Goal: Transaction & Acquisition: Purchase product/service

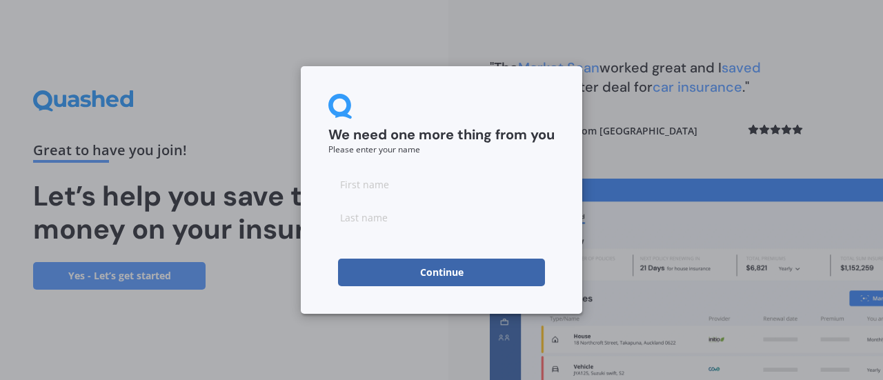
click at [477, 188] on input at bounding box center [441, 184] width 226 height 28
type input "muhannad"
click at [440, 216] on input at bounding box center [441, 217] width 226 height 28
type input "alwahb"
click at [457, 273] on button "Continue" at bounding box center [441, 273] width 207 height 28
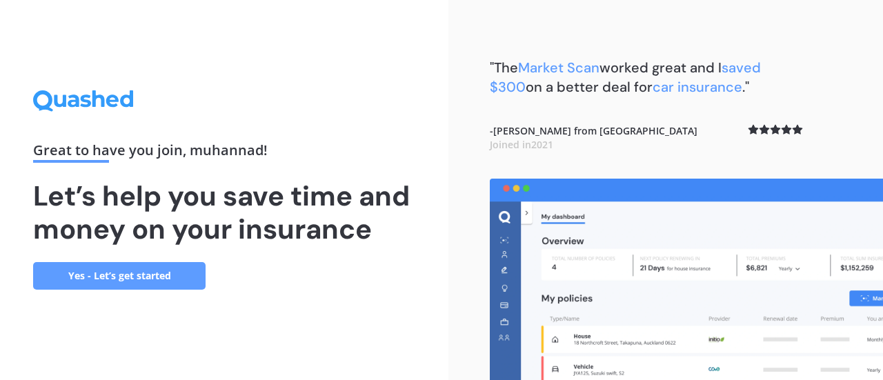
click at [108, 282] on link "Yes - Let’s get started" at bounding box center [119, 276] width 172 height 28
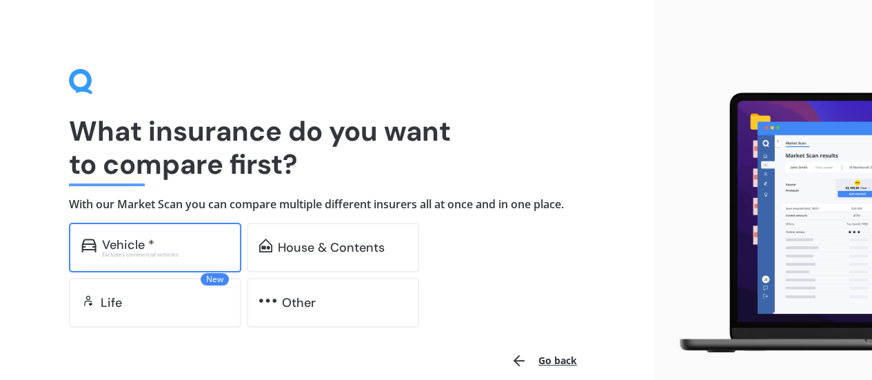
click at [129, 248] on div "Vehicle *" at bounding box center [128, 245] width 52 height 14
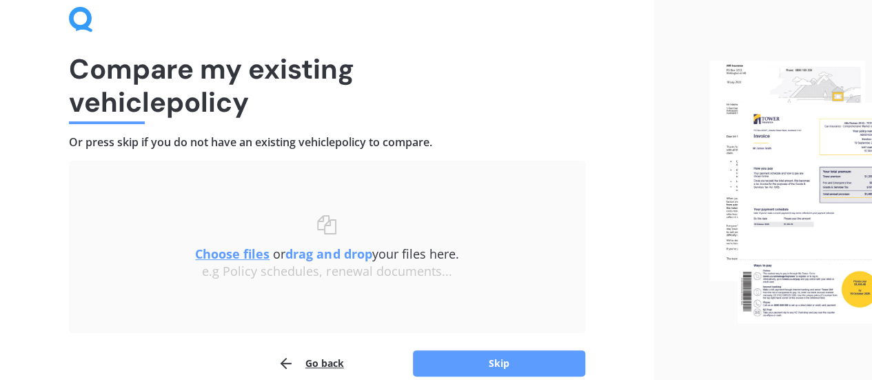
scroll to position [128, 0]
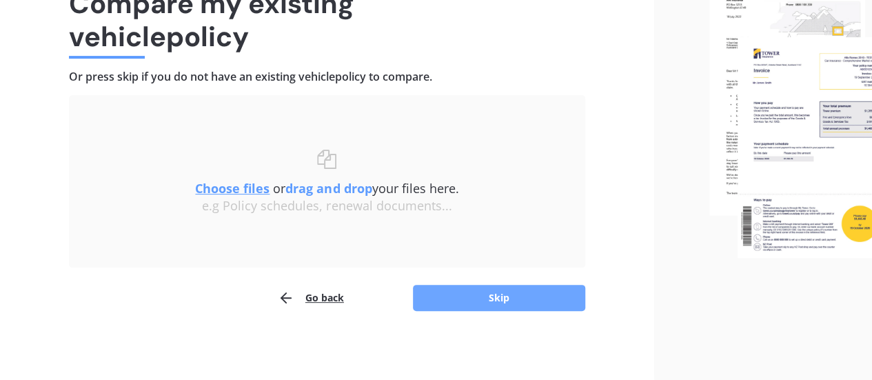
click at [506, 293] on button "Skip" at bounding box center [499, 298] width 172 height 26
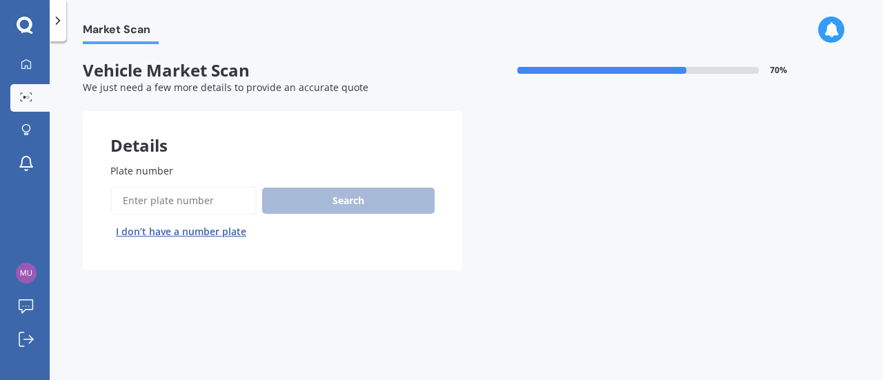
click at [219, 202] on input "Plate number" at bounding box center [183, 200] width 146 height 29
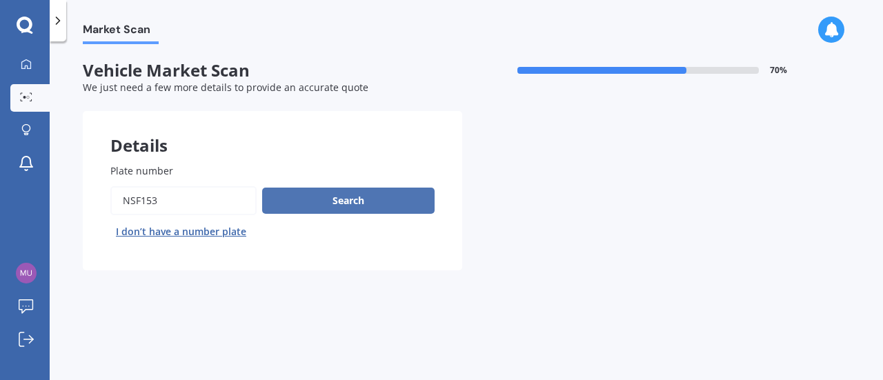
type input "nsf153"
click at [287, 206] on button "Search" at bounding box center [348, 201] width 172 height 26
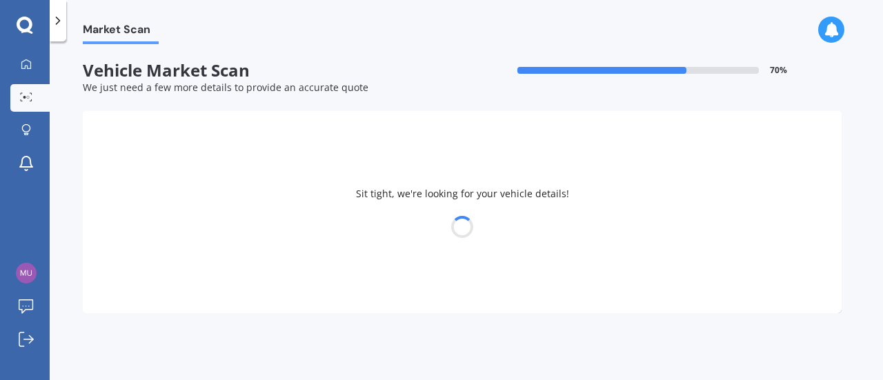
select select "LEXUS"
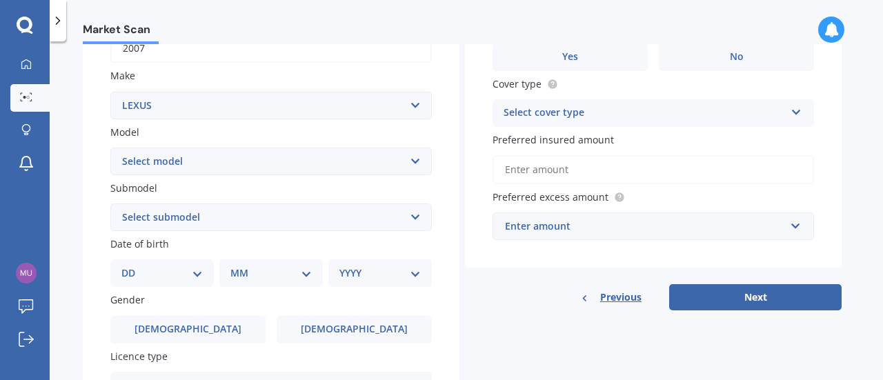
scroll to position [237, 0]
click at [414, 223] on select "Select submodel" at bounding box center [270, 218] width 321 height 28
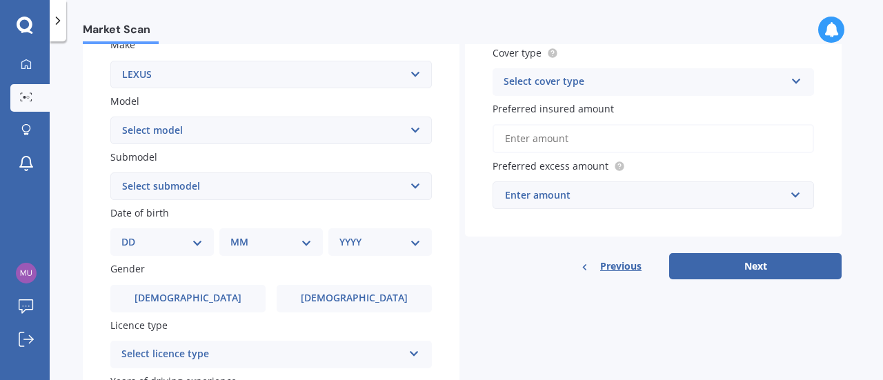
scroll to position [271, 0]
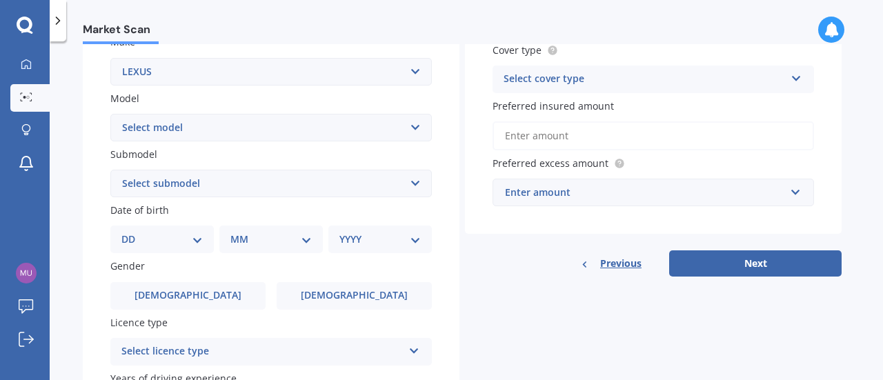
click at [153, 234] on select "DD 01 02 03 04 05 06 07 08 09 10 11 12 13 14 15 16 17 18 19 20 21 22 23 24 25 2…" at bounding box center [161, 239] width 81 height 15
select select "01"
click at [132, 233] on select "DD 01 02 03 04 05 06 07 08 09 10 11 12 13 14 15 16 17 18 19 20 21 22 23 24 25 2…" at bounding box center [161, 239] width 81 height 15
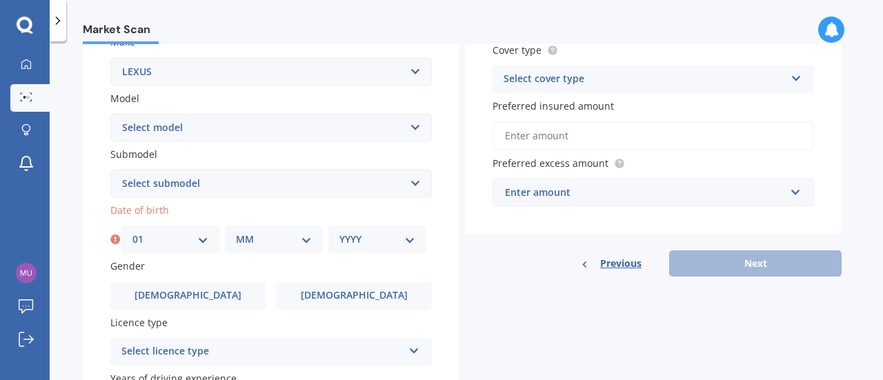
click at [257, 237] on select "MM 01 02 03 04 05 06 07 08 09 10 11 12" at bounding box center [274, 239] width 76 height 15
select select "07"
click at [236, 233] on select "MM 01 02 03 04 05 06 07 08 09 10 11 12" at bounding box center [274, 239] width 76 height 15
click at [362, 232] on select "YYYY 2025 2024 2023 2022 2021 2020 2019 2018 2017 2016 2015 2014 2013 2012 2011…" at bounding box center [377, 239] width 76 height 15
select select "1968"
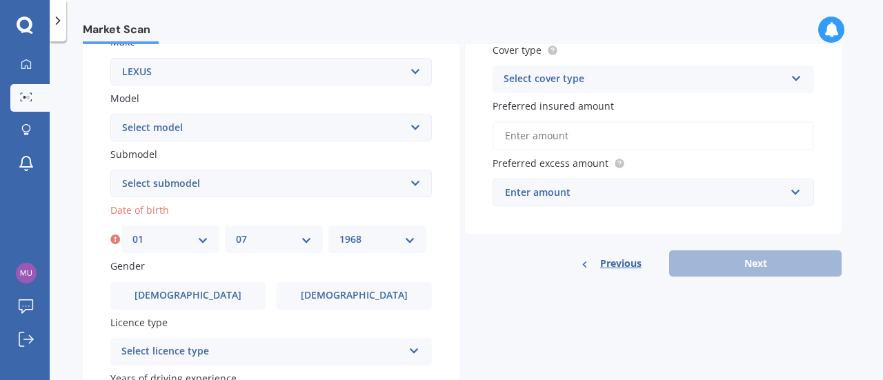
click at [339, 233] on select "YYYY 2025 2024 2023 2022 2021 2020 2019 2018 2017 2016 2015 2014 2013 2012 2011…" at bounding box center [377, 239] width 76 height 15
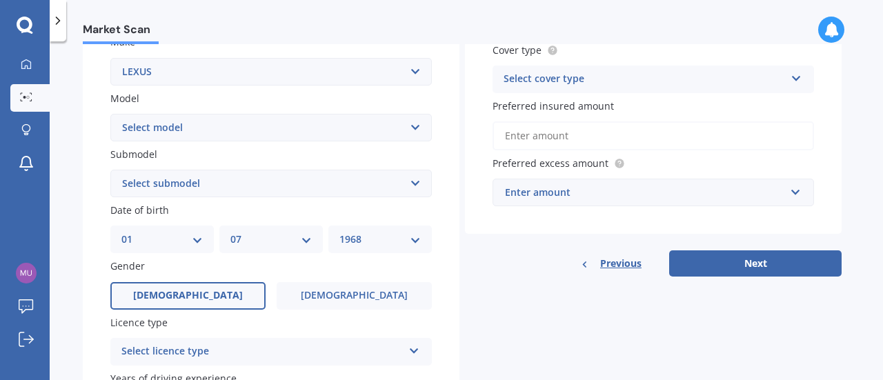
click at [214, 301] on label "[DEMOGRAPHIC_DATA]" at bounding box center [187, 296] width 155 height 28
click at [0, 0] on input "[DEMOGRAPHIC_DATA]" at bounding box center [0, 0] width 0 height 0
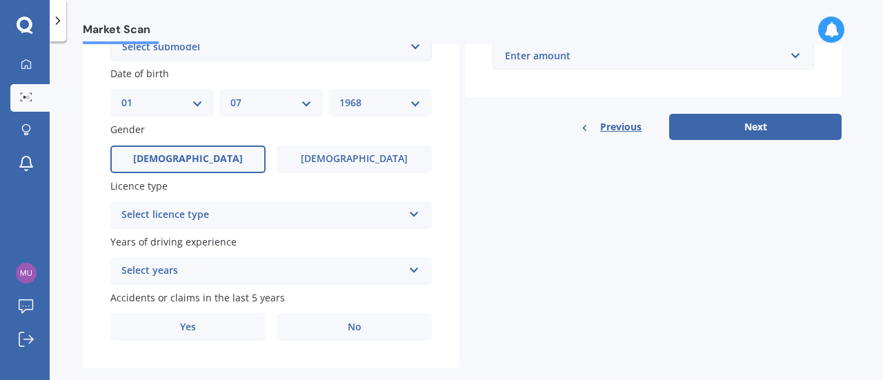
click at [216, 216] on div "Select licence type" at bounding box center [261, 215] width 281 height 17
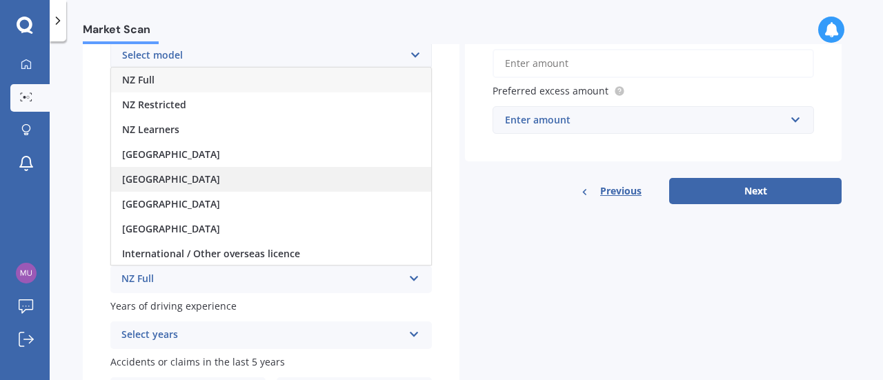
scroll to position [341, 0]
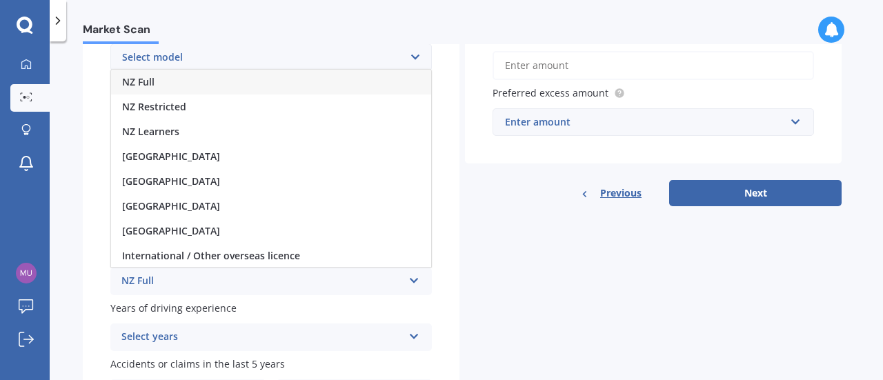
click at [146, 75] on div "NZ Full" at bounding box center [271, 82] width 320 height 25
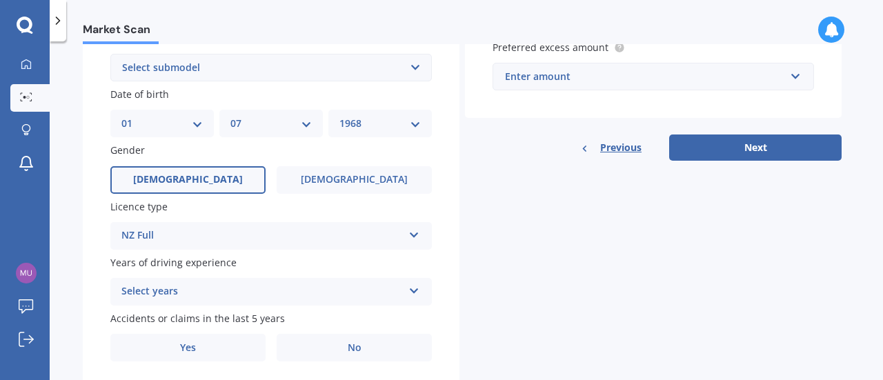
scroll to position [402, 0]
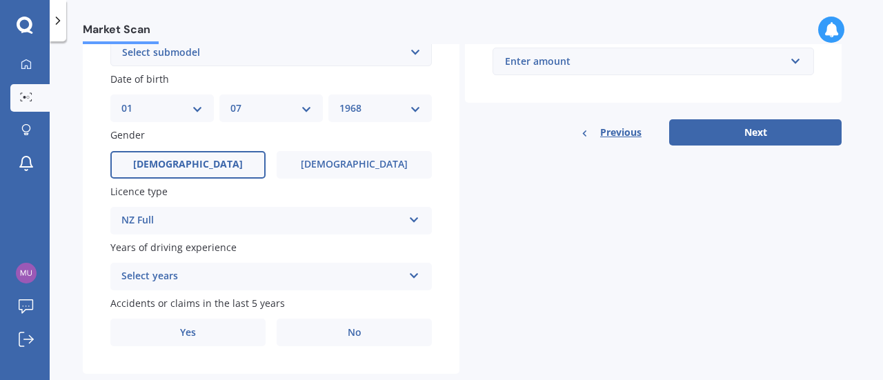
click at [169, 283] on div "Select years" at bounding box center [261, 276] width 281 height 17
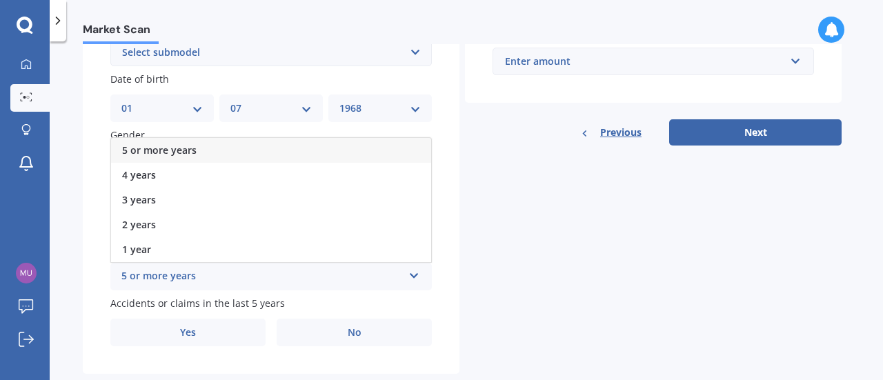
click at [190, 149] on span "5 or more years" at bounding box center [159, 149] width 74 height 13
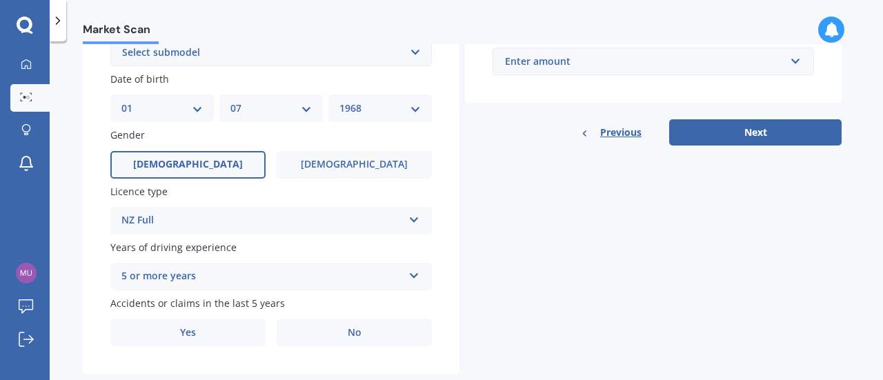
scroll to position [434, 0]
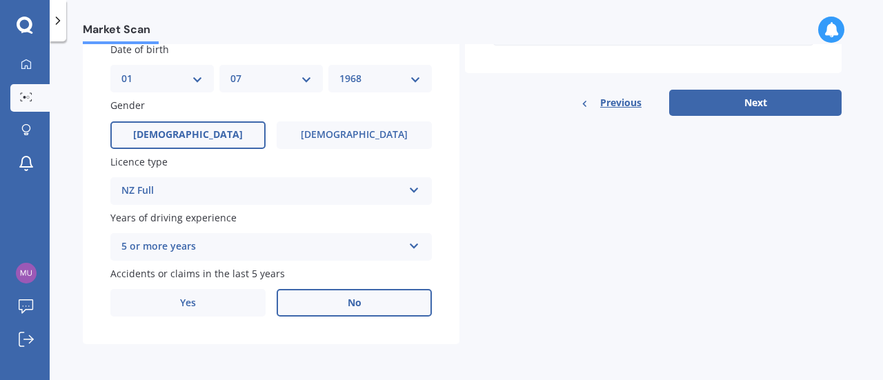
click at [356, 297] on span "No" at bounding box center [355, 303] width 14 height 12
click at [0, 0] on input "No" at bounding box center [0, 0] width 0 height 0
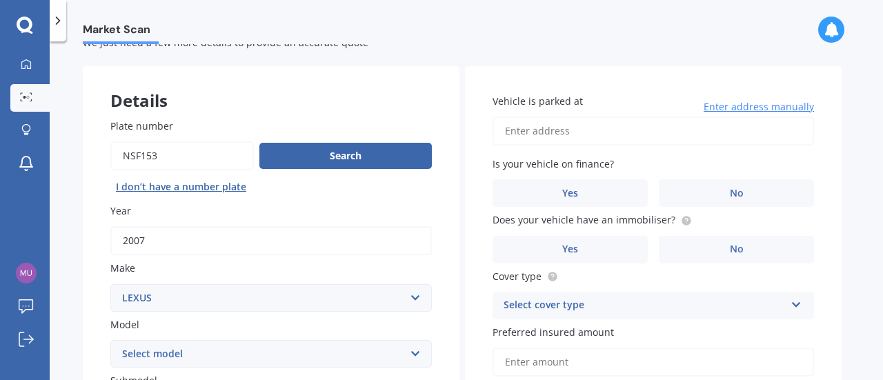
scroll to position [0, 0]
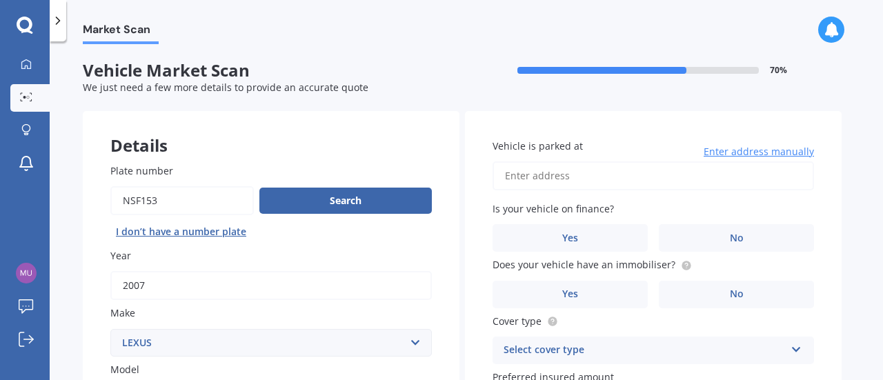
click at [557, 177] on input "Vehicle is parked at" at bounding box center [652, 175] width 321 height 29
click at [727, 150] on span "Enter address manually" at bounding box center [758, 152] width 110 height 14
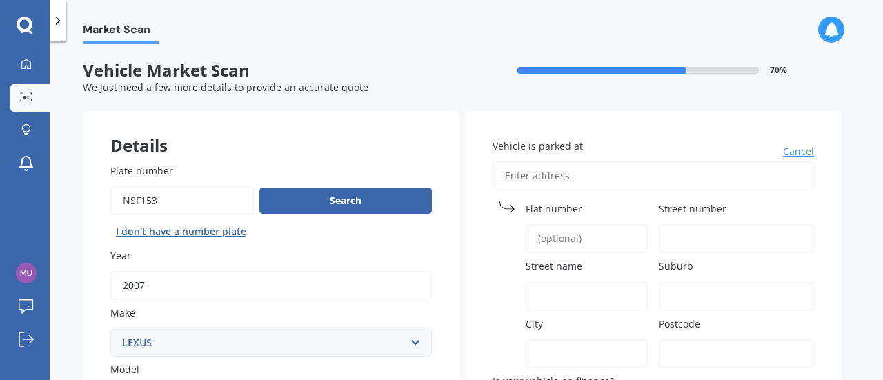
click at [801, 151] on span "Cancel" at bounding box center [798, 152] width 31 height 14
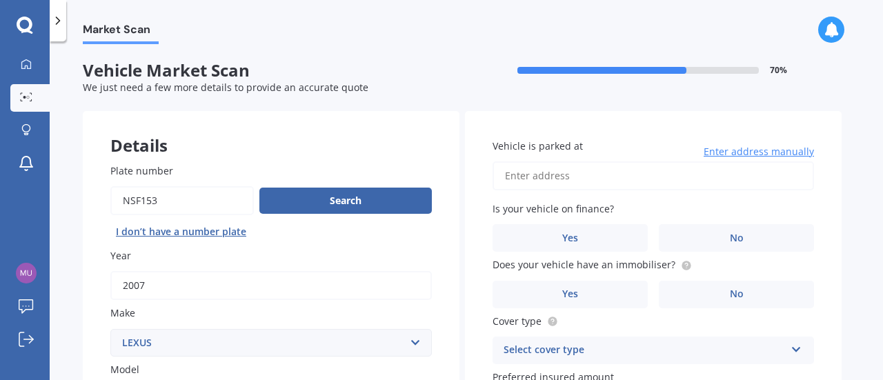
click at [563, 174] on input "Vehicle is parked at" at bounding box center [652, 175] width 321 height 29
type input "[STREET_ADDRESS][PERSON_NAME]"
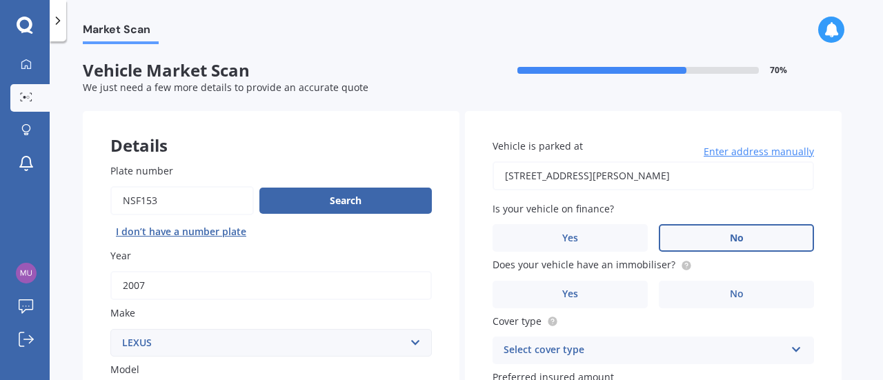
click at [728, 240] on label "No" at bounding box center [736, 238] width 155 height 28
click at [0, 0] on input "No" at bounding box center [0, 0] width 0 height 0
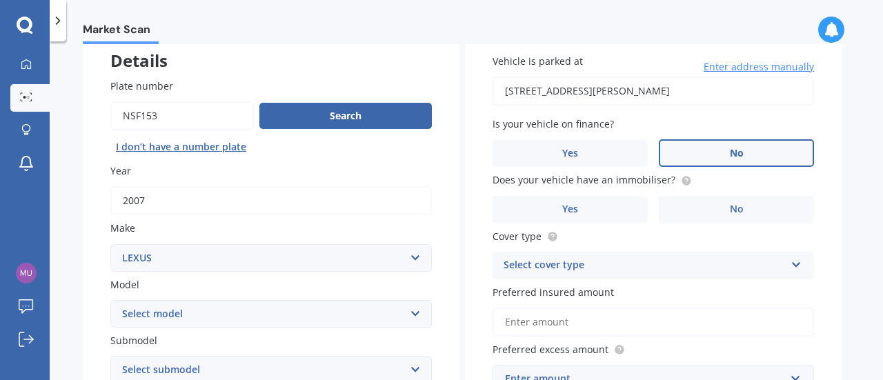
scroll to position [86, 0]
click at [586, 202] on label "Yes" at bounding box center [569, 209] width 155 height 28
click at [0, 0] on input "Yes" at bounding box center [0, 0] width 0 height 0
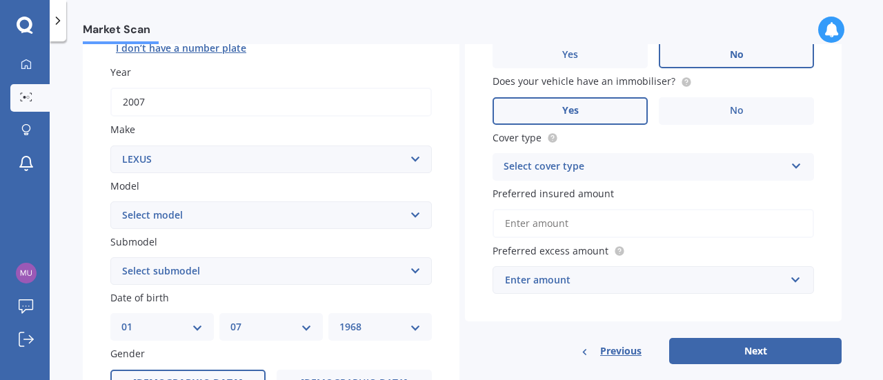
scroll to position [188, 0]
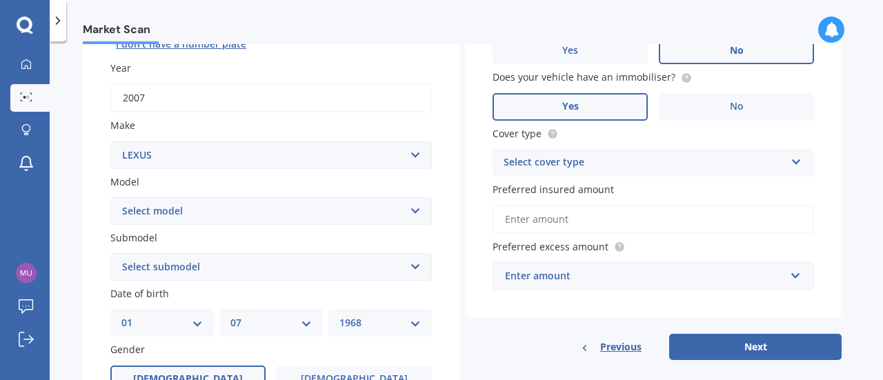
click at [557, 155] on div "Select cover type" at bounding box center [643, 162] width 281 height 17
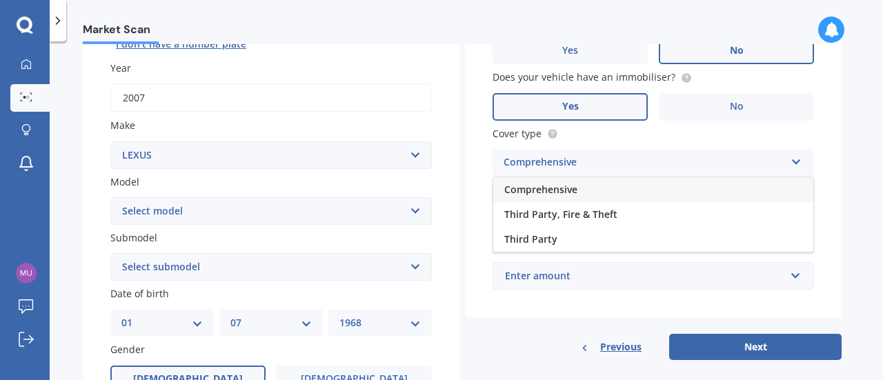
click at [553, 196] on span "Comprehensive" at bounding box center [540, 189] width 73 height 13
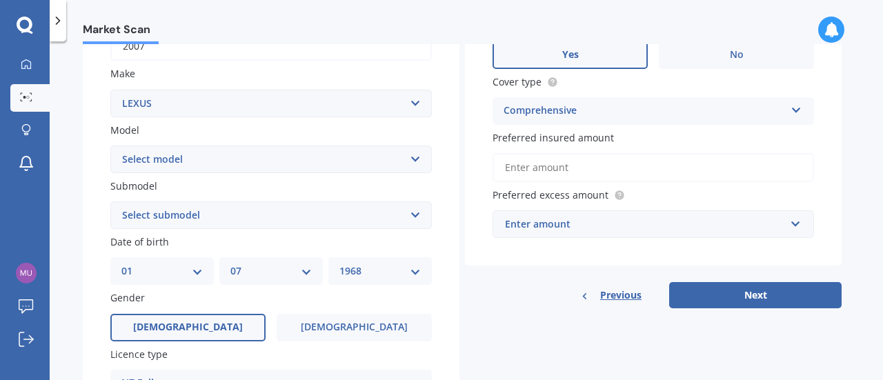
scroll to position [240, 0]
click at [548, 170] on input "Preferred insured amount" at bounding box center [652, 166] width 321 height 29
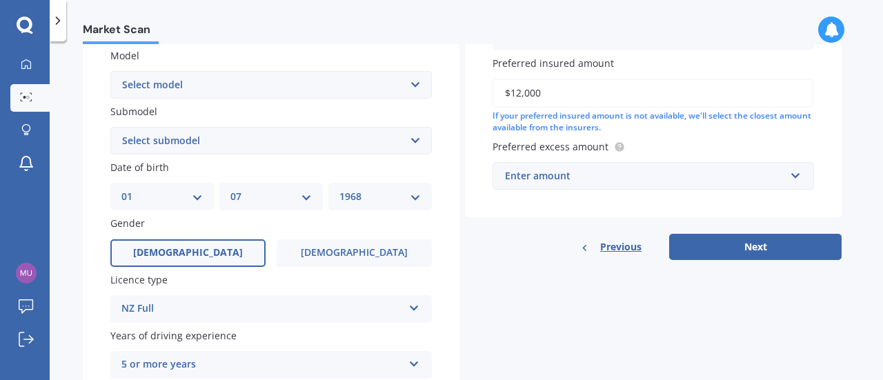
scroll to position [314, 0]
type input "$12,000"
click at [587, 176] on div "Enter amount" at bounding box center [645, 175] width 280 height 15
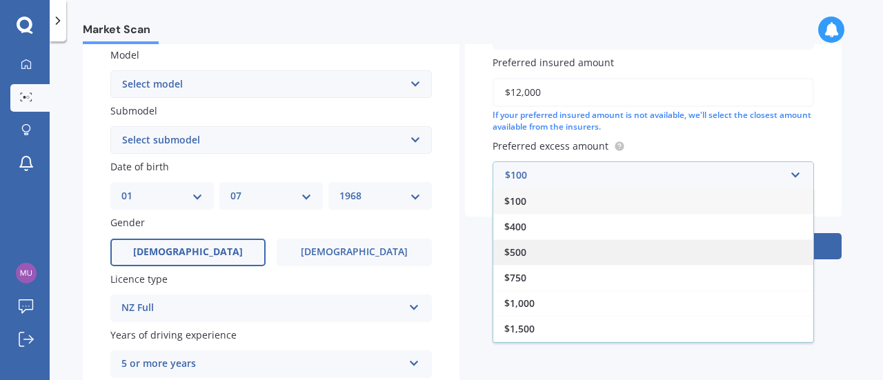
click at [515, 248] on span "$500" at bounding box center [515, 252] width 22 height 13
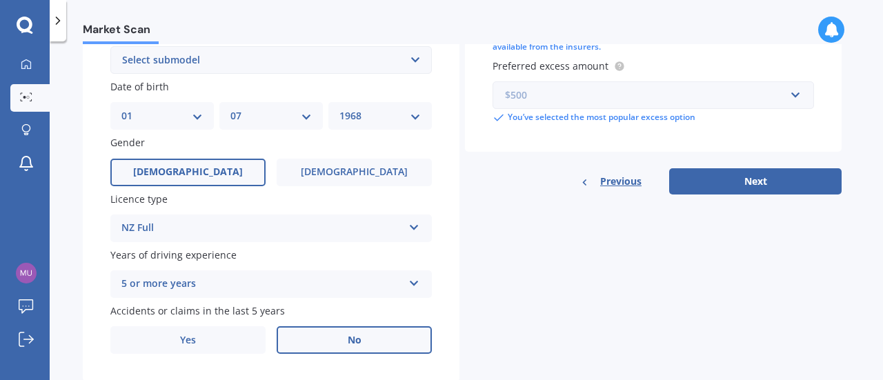
scroll to position [407, 0]
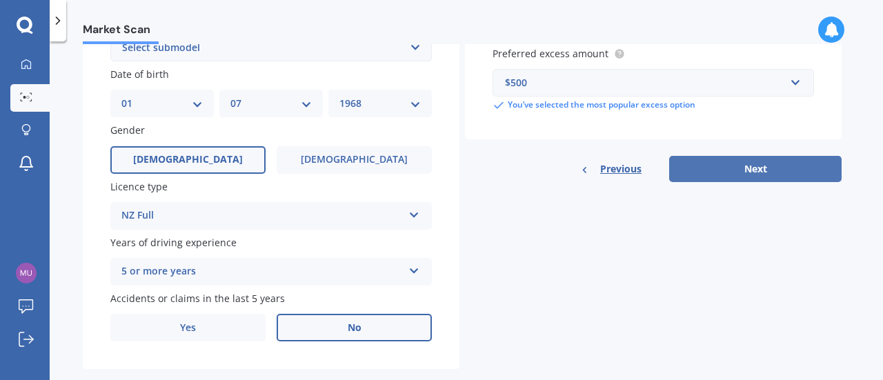
click at [757, 167] on button "Next" at bounding box center [755, 169] width 172 height 26
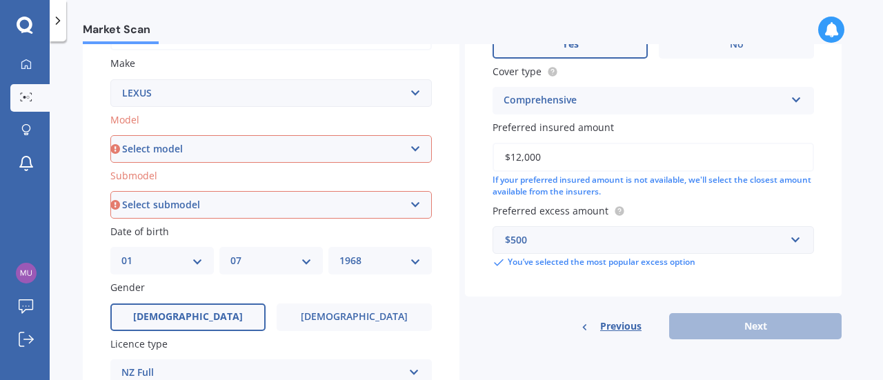
scroll to position [246, 0]
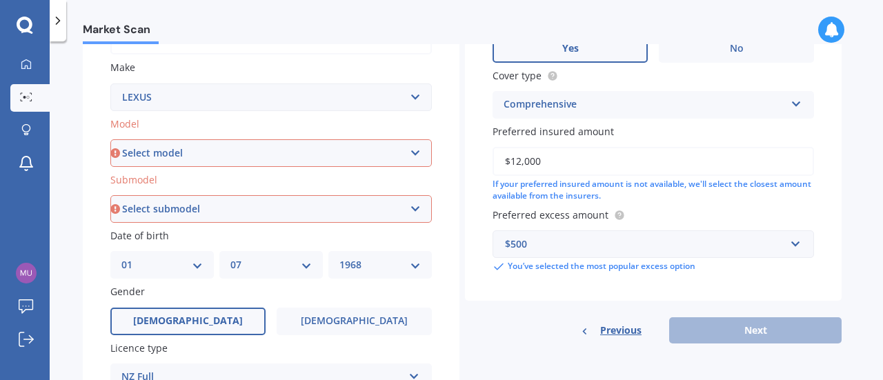
click at [416, 154] on select "Select model AS 460 CT 200 ES 300 ES 350 GS 250 GS 300 GS 350 GS 430 GS 450 GS …" at bounding box center [270, 153] width 321 height 28
select select "GS 350"
click at [110, 139] on select "Select model AS 460 CT 200 ES 300 ES 350 GS 250 GS 300 GS 350 GS 430 GS 450 GS …" at bounding box center [270, 153] width 321 height 28
click at [275, 208] on select "Select submodel F Sport Limited" at bounding box center [270, 209] width 321 height 28
select select "LIMITED"
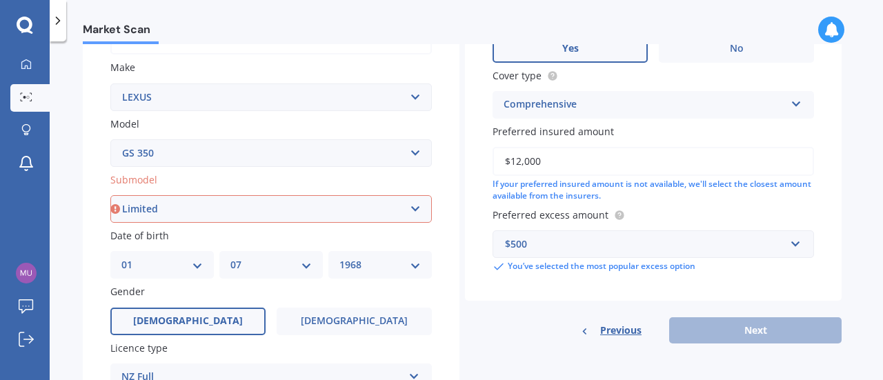
click at [110, 196] on select "Select submodel F Sport Limited" at bounding box center [270, 209] width 321 height 28
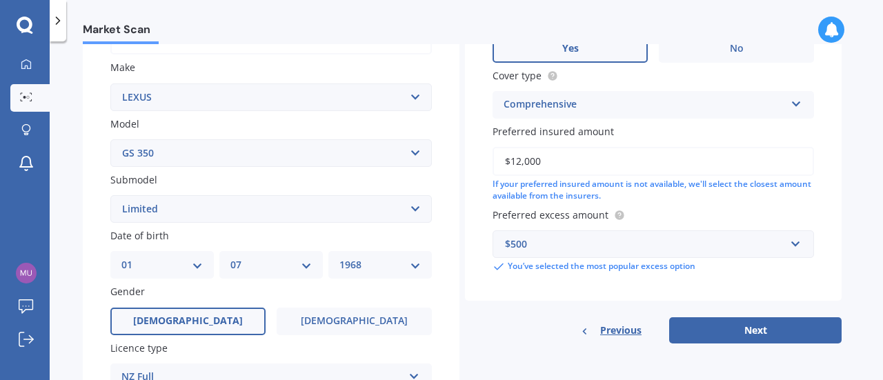
click at [219, 200] on select "Select submodel F Sport Limited" at bounding box center [270, 209] width 321 height 28
click at [110, 196] on select "Select submodel F Sport Limited" at bounding box center [270, 209] width 321 height 28
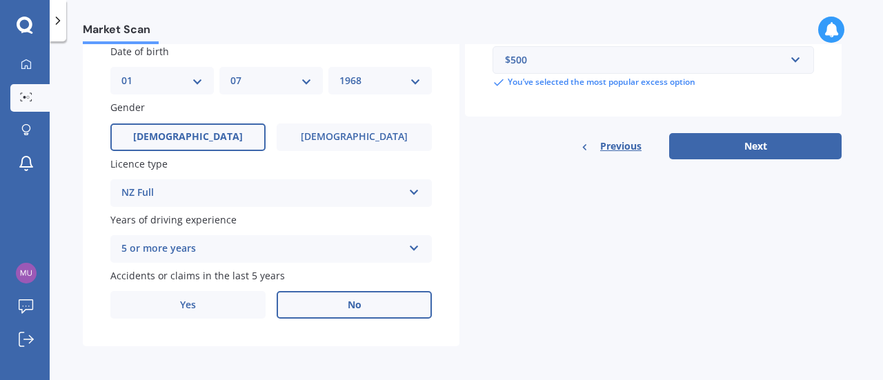
scroll to position [428, 0]
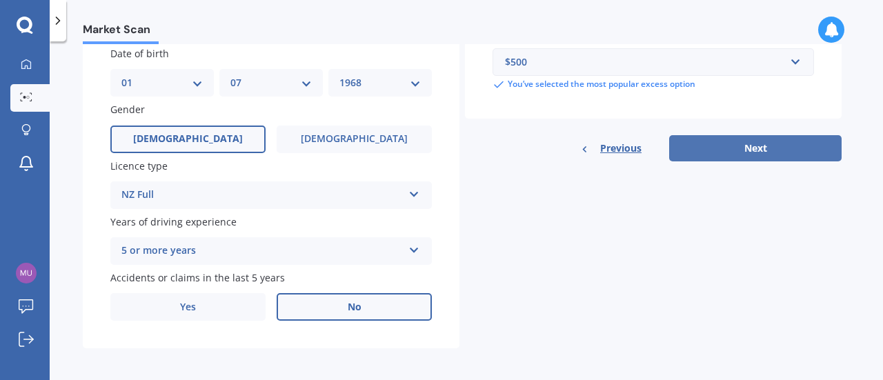
click at [788, 150] on button "Next" at bounding box center [755, 148] width 172 height 26
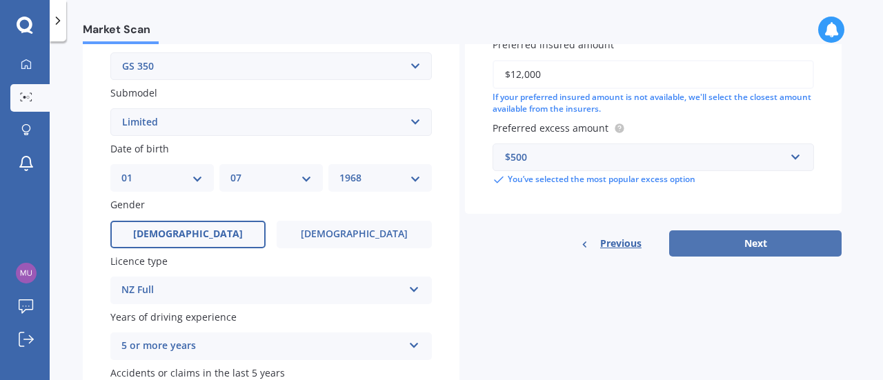
select select "01"
select select "07"
select select "1968"
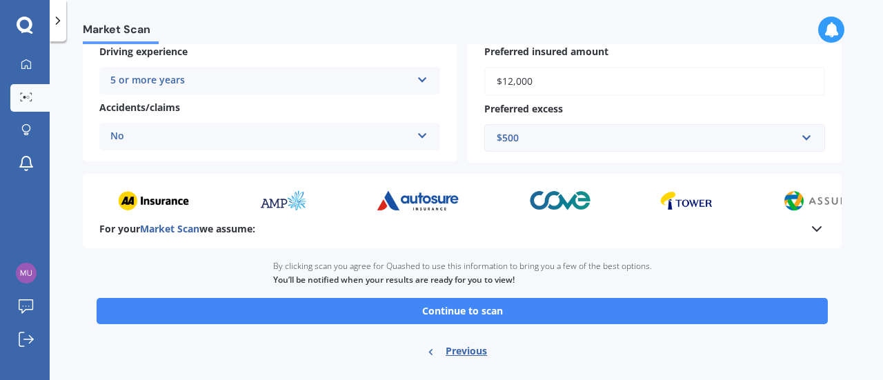
scroll to position [332, 0]
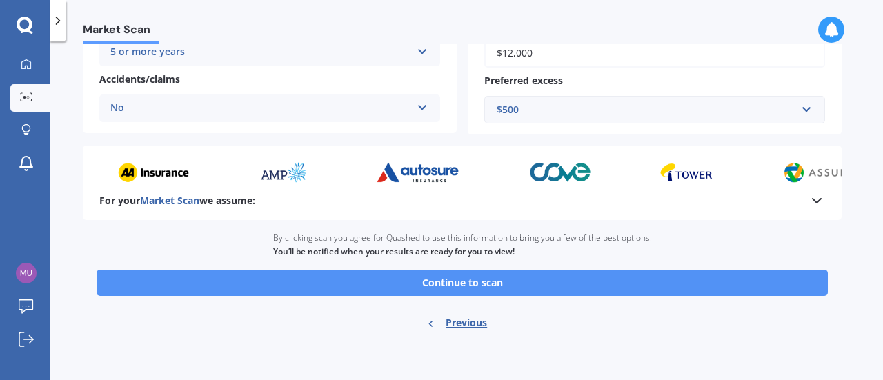
click at [508, 283] on button "Continue to scan" at bounding box center [462, 283] width 731 height 26
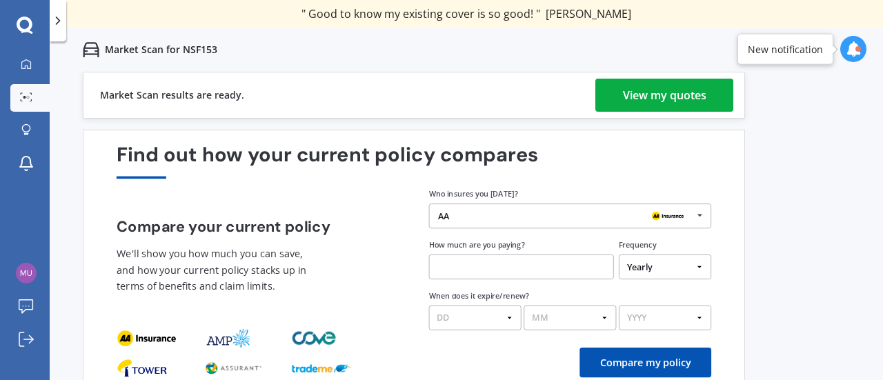
click at [647, 85] on div "View my quotes" at bounding box center [664, 95] width 83 height 33
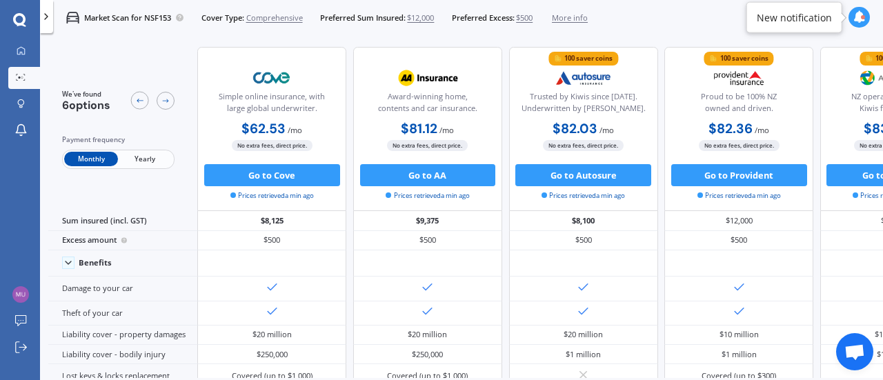
click at [132, 158] on span "Yearly" at bounding box center [145, 159] width 54 height 14
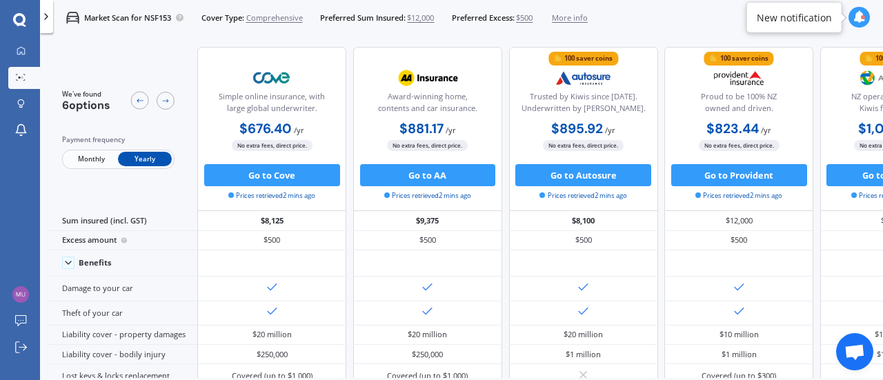
click at [0, 183] on div "My Dashboard Market Scan Explore insurance Notifications muhannad alwahb Submit…" at bounding box center [20, 210] width 40 height 339
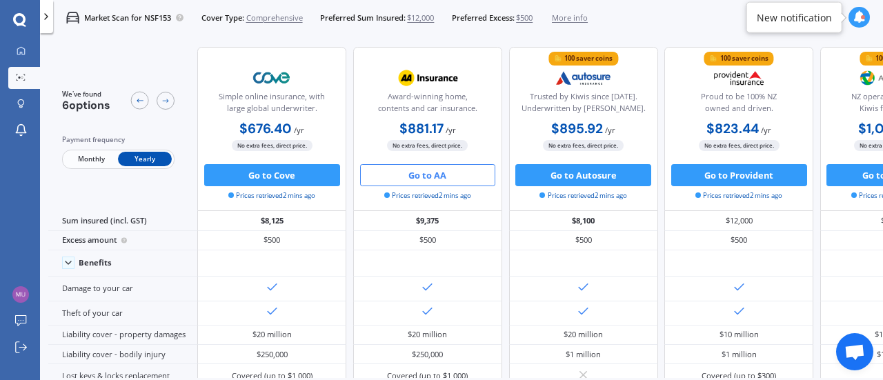
click at [427, 174] on button "Go to AA" at bounding box center [428, 175] width 136 height 22
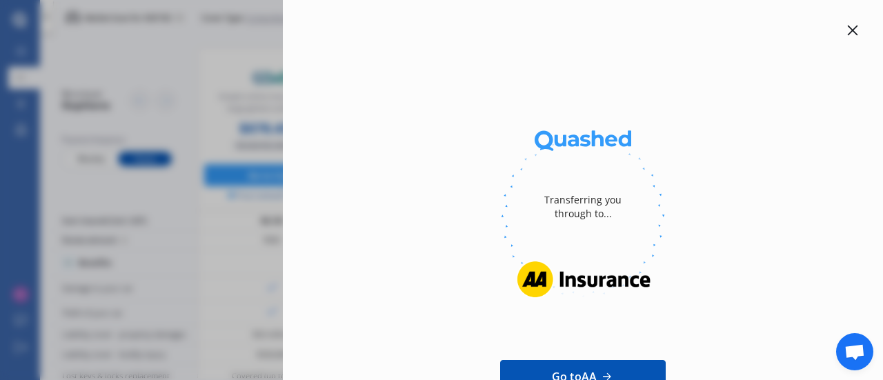
click at [226, 151] on div "Transferring you through to... Go to AA" at bounding box center [441, 190] width 883 height 380
click at [844, 35] on div at bounding box center [852, 30] width 17 height 17
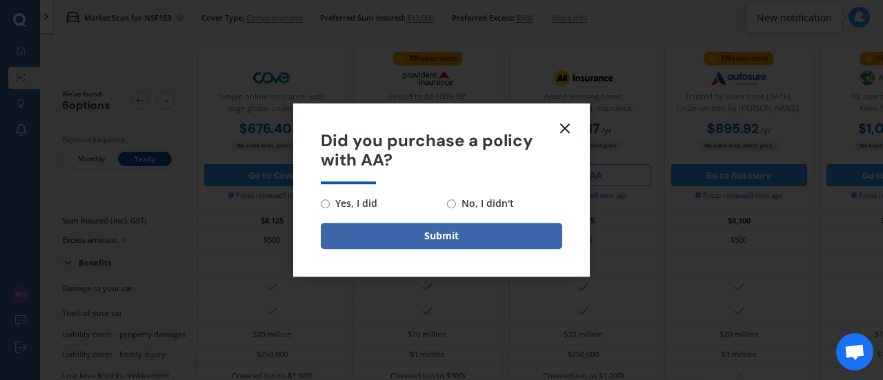
click at [568, 128] on icon at bounding box center [565, 128] width 17 height 17
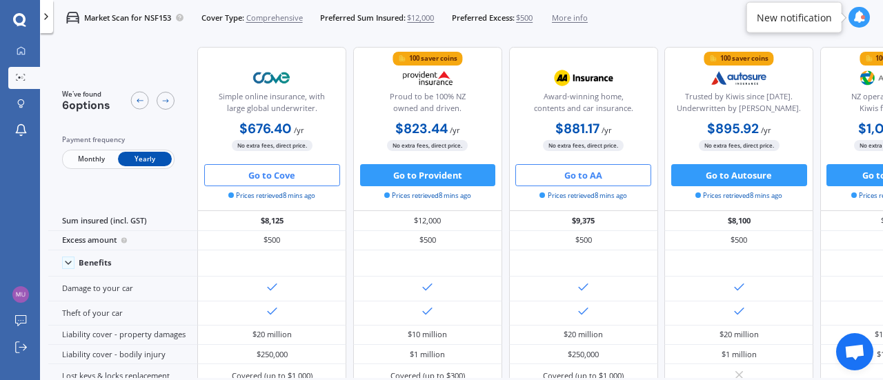
click at [281, 180] on button "Go to Cove" at bounding box center [272, 175] width 136 height 22
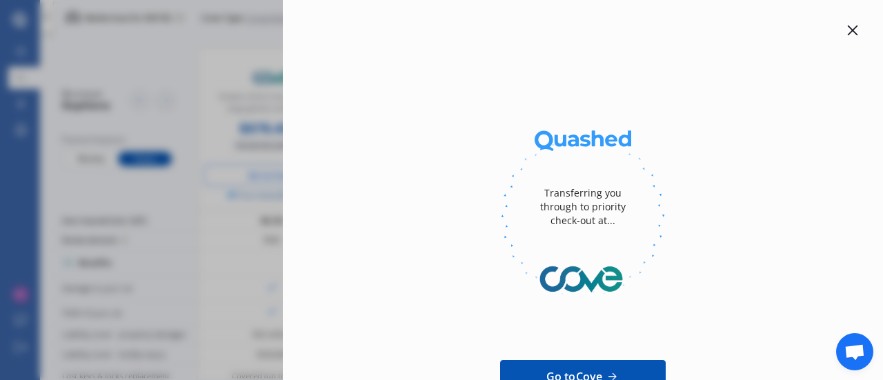
click at [846, 24] on div at bounding box center [852, 30] width 17 height 17
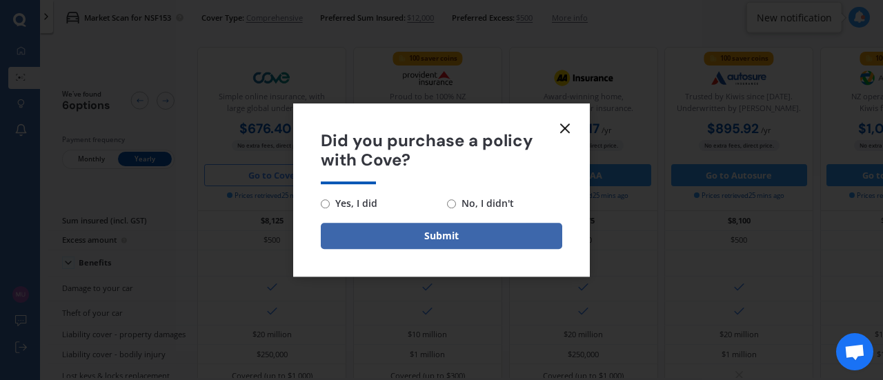
click at [497, 203] on span "No, I didn't" at bounding box center [485, 203] width 58 height 17
click at [456, 203] on input "No, I didn't" at bounding box center [451, 203] width 9 height 9
radio input "true"
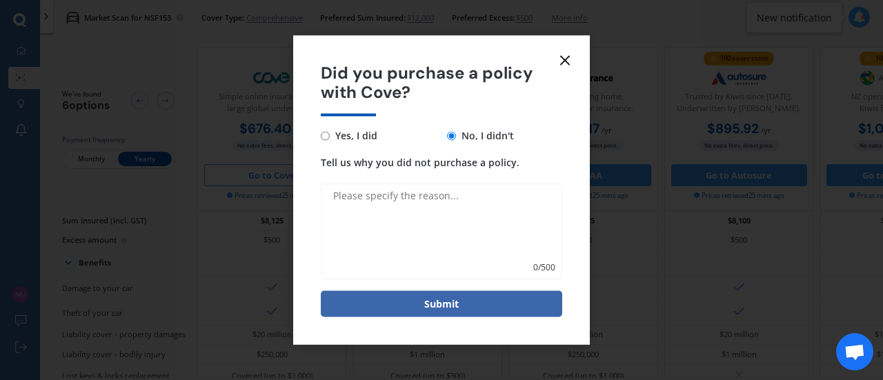
click at [441, 197] on textarea "Tell us why you did not purchase a policy." at bounding box center [441, 231] width 241 height 97
type textarea "n"
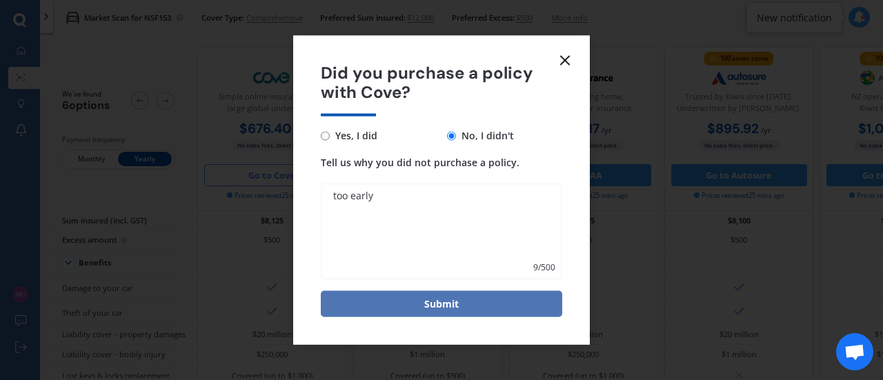
type textarea "too early"
click at [463, 309] on button "Submit" at bounding box center [441, 304] width 241 height 26
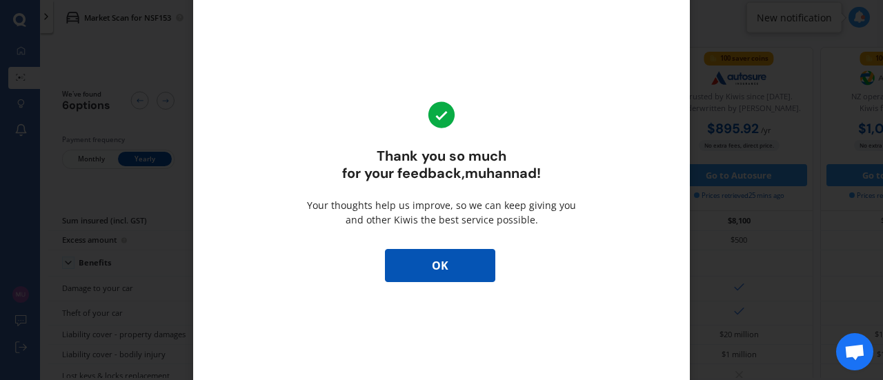
click at [458, 278] on button "OK" at bounding box center [440, 265] width 110 height 33
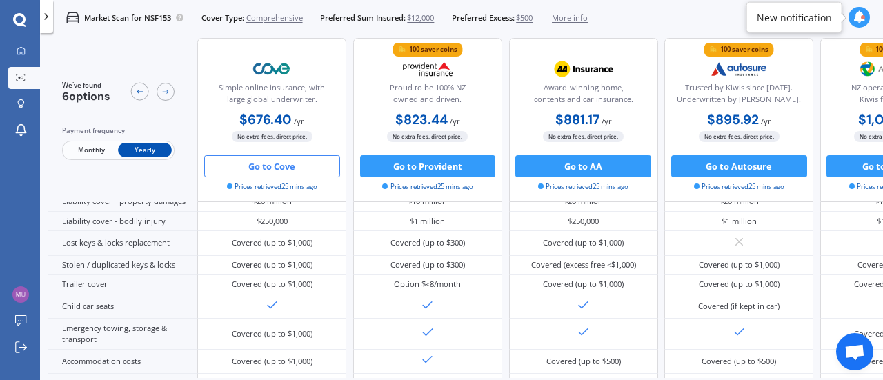
scroll to position [181, 0]
